Goal: Task Accomplishment & Management: Use online tool/utility

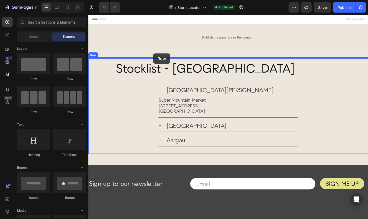
drag, startPoint x: 124, startPoint y: 79, endPoint x: 161, endPoint y: 58, distance: 42.7
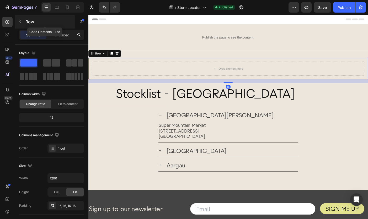
click at [20, 22] on icon "button" at bounding box center [20, 22] width 4 height 4
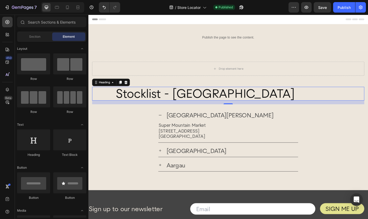
click at [132, 103] on h2 "Stocklist - [GEOGRAPHIC_DATA]" at bounding box center [259, 103] width 280 height 15
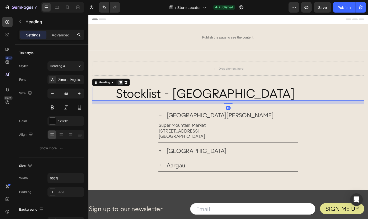
click at [125, 91] on icon at bounding box center [124, 91] width 3 height 4
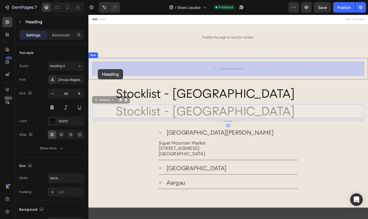
drag, startPoint x: 97, startPoint y: 111, endPoint x: 99, endPoint y: 76, distance: 35.5
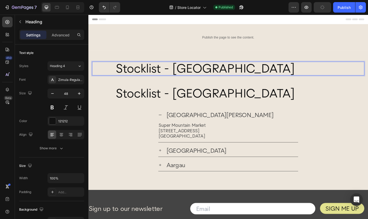
click at [126, 77] on h2 "Stocklist - [GEOGRAPHIC_DATA]" at bounding box center [259, 75] width 280 height 15
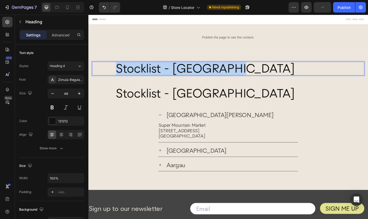
drag, startPoint x: 122, startPoint y: 76, endPoint x: 248, endPoint y: 81, distance: 126.8
click at [248, 81] on p "Stocklist - [GEOGRAPHIC_DATA]" at bounding box center [258, 75] width 279 height 14
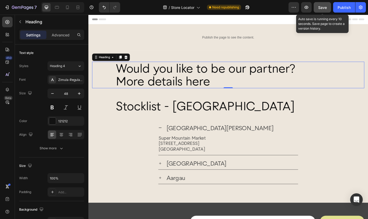
click at [324, 9] on span "Save" at bounding box center [322, 7] width 9 height 4
click at [124, 89] on p "Would you like to be our partner? More details here" at bounding box center [258, 82] width 279 height 29
drag, startPoint x: 121, startPoint y: 90, endPoint x: 231, endPoint y: 93, distance: 109.4
click at [231, 93] on p "Would you like to be our partner? More details here" at bounding box center [258, 82] width 279 height 29
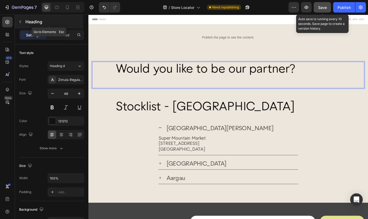
click at [20, 20] on icon "button" at bounding box center [20, 22] width 4 height 4
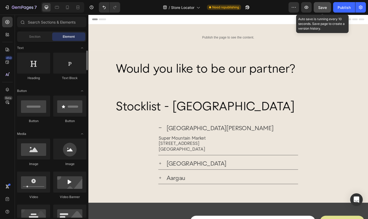
scroll to position [75, 0]
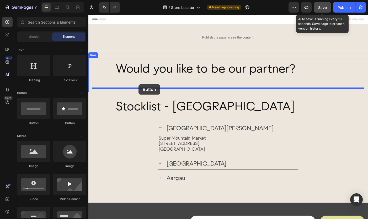
drag, startPoint x: 125, startPoint y: 122, endPoint x: 145, endPoint y: 93, distance: 35.5
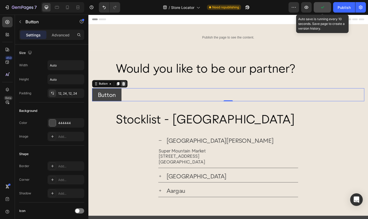
click at [128, 93] on icon at bounding box center [128, 92] width 4 height 4
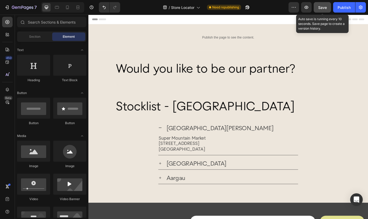
click at [320, 7] on span "Save" at bounding box center [322, 7] width 9 height 4
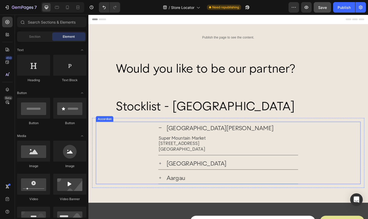
click at [169, 142] on icon at bounding box center [169, 142] width 4 height 4
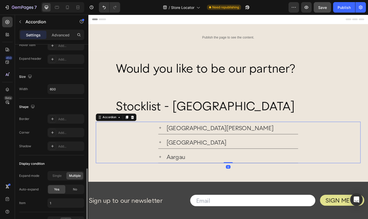
scroll to position [323, 0]
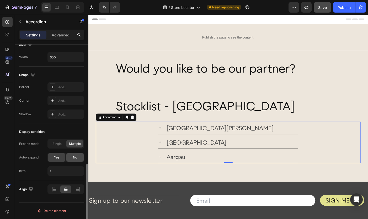
click at [76, 157] on span "No" at bounding box center [75, 157] width 4 height 5
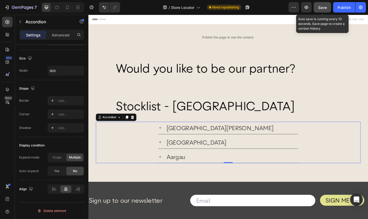
click at [322, 6] on span "Save" at bounding box center [322, 7] width 9 height 4
click at [323, 6] on span "Save" at bounding box center [322, 7] width 9 height 4
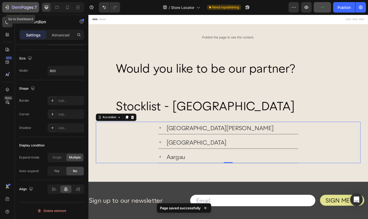
click at [8, 6] on icon "button" at bounding box center [6, 7] width 5 height 5
